Goal: Information Seeking & Learning: Learn about a topic

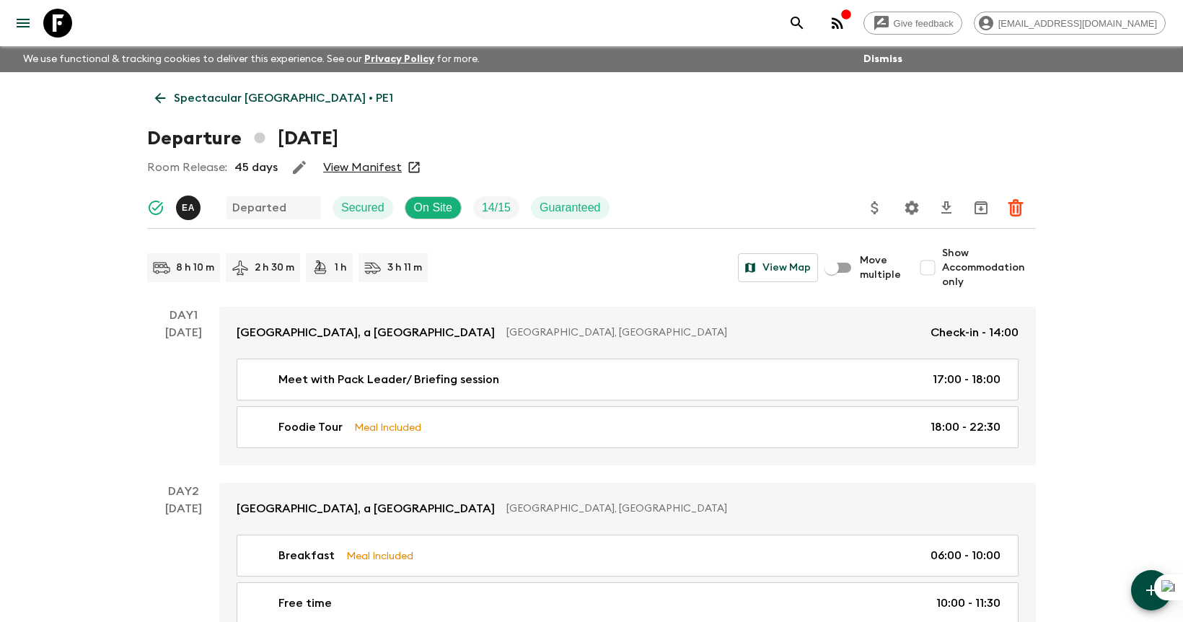
scroll to position [752, 0]
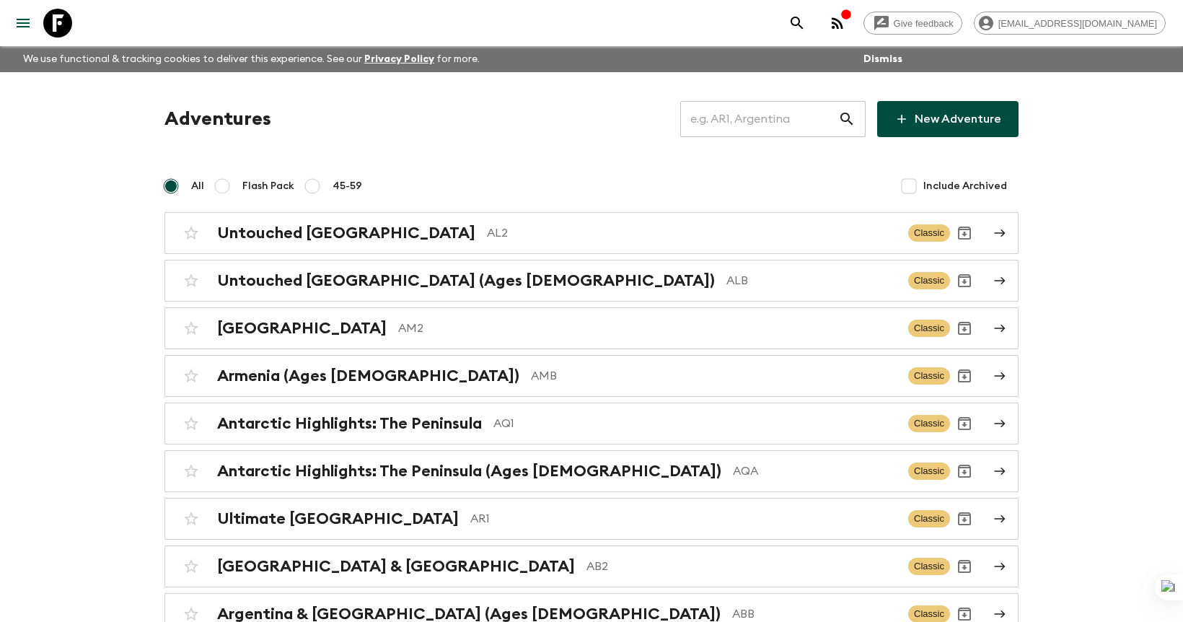
click at [743, 119] on input "text" at bounding box center [759, 119] width 158 height 40
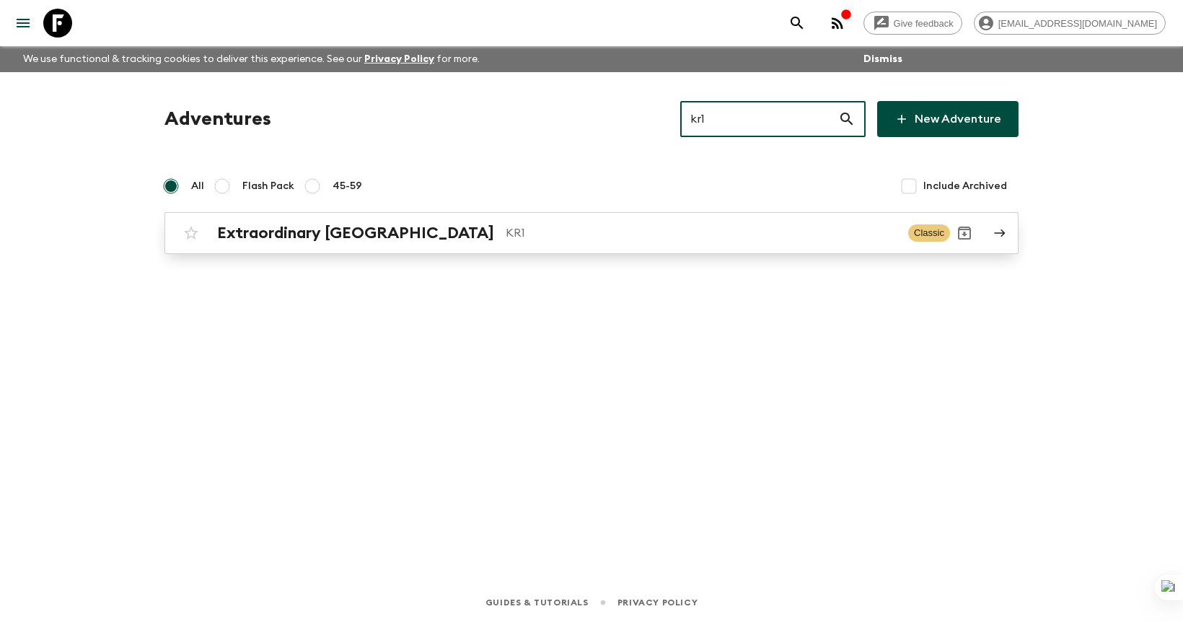
type input "kr1"
click at [647, 231] on p "KR1" at bounding box center [701, 232] width 391 height 17
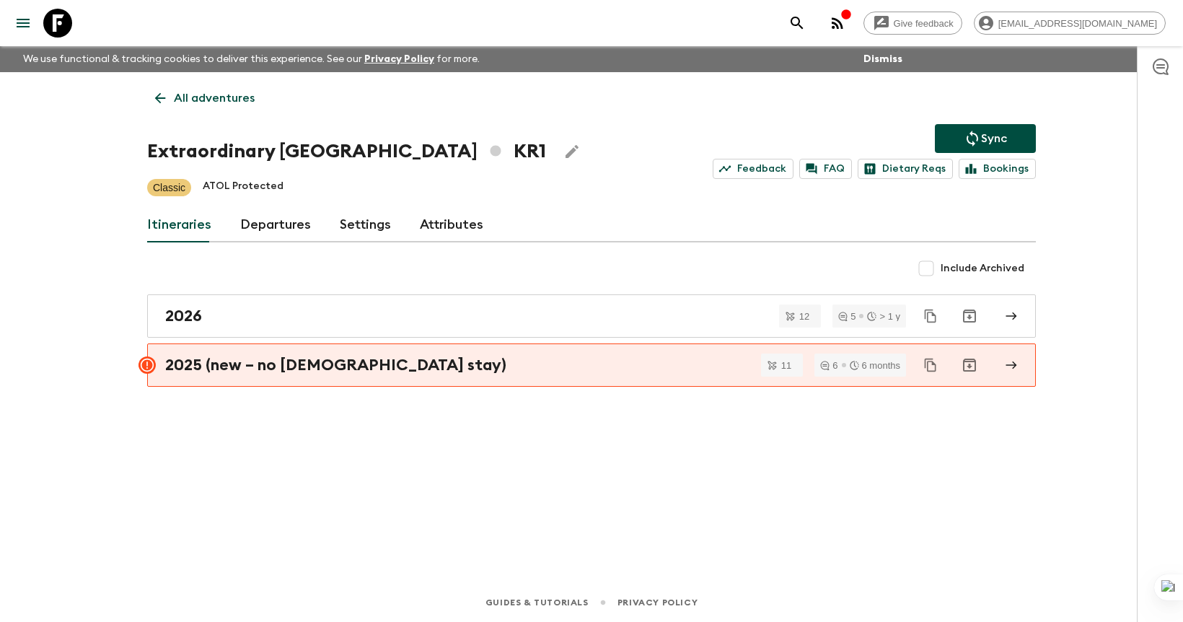
click at [280, 232] on link "Departures" at bounding box center [275, 225] width 71 height 35
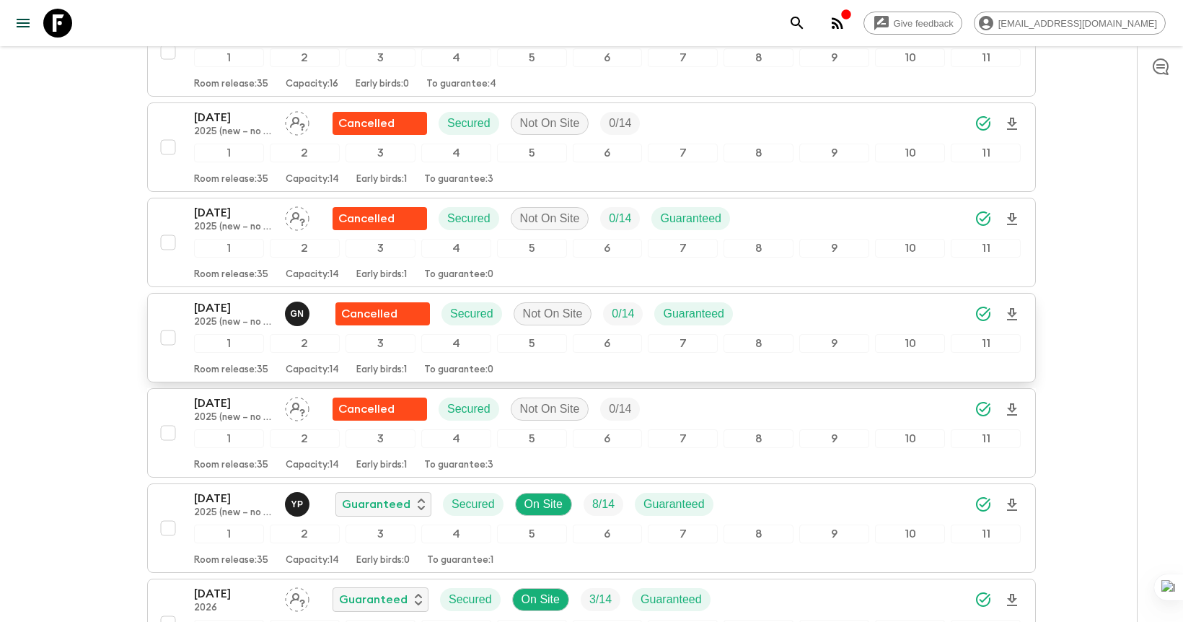
scroll to position [827, 0]
